Goal: Navigation & Orientation: Find specific page/section

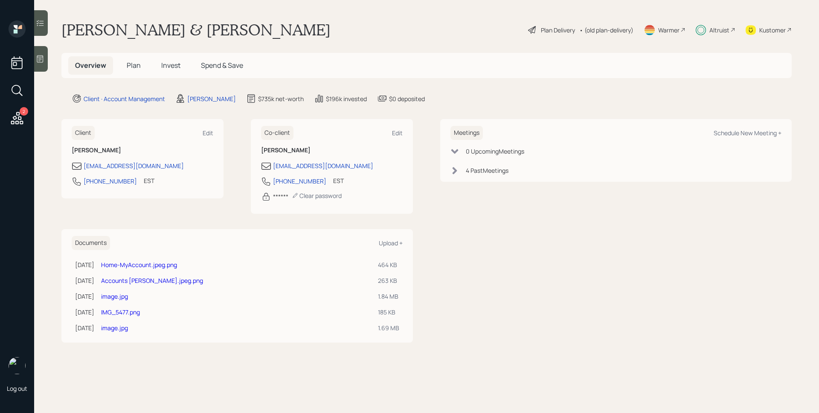
click at [724, 31] on div "Altruist" at bounding box center [719, 30] width 20 height 9
